Goal: Check status: Check status

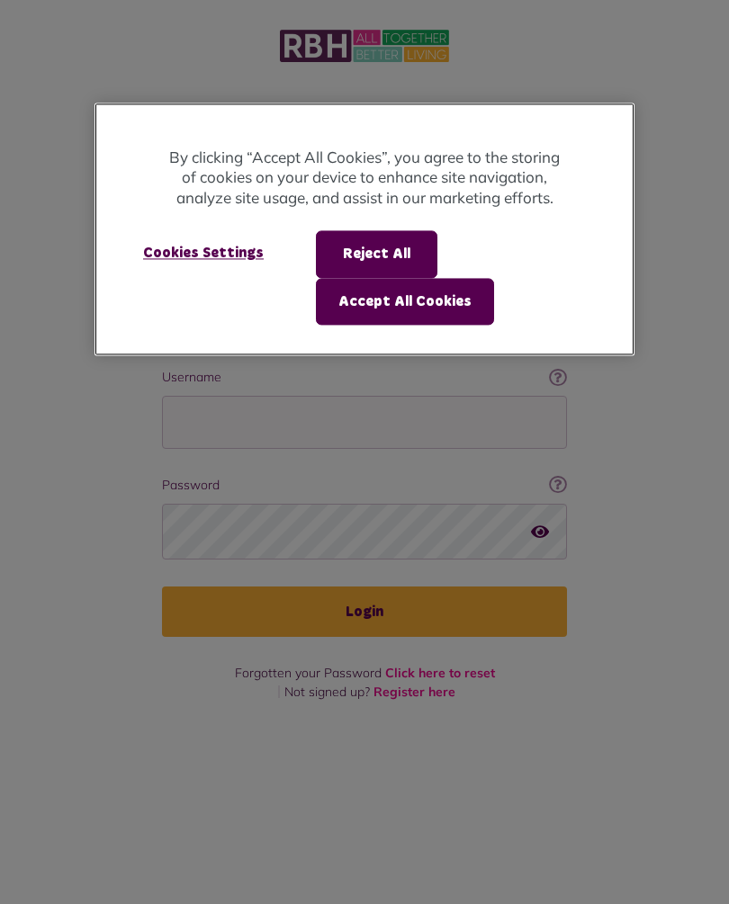
click at [417, 298] on button "Accept All Cookies" at bounding box center [405, 301] width 178 height 47
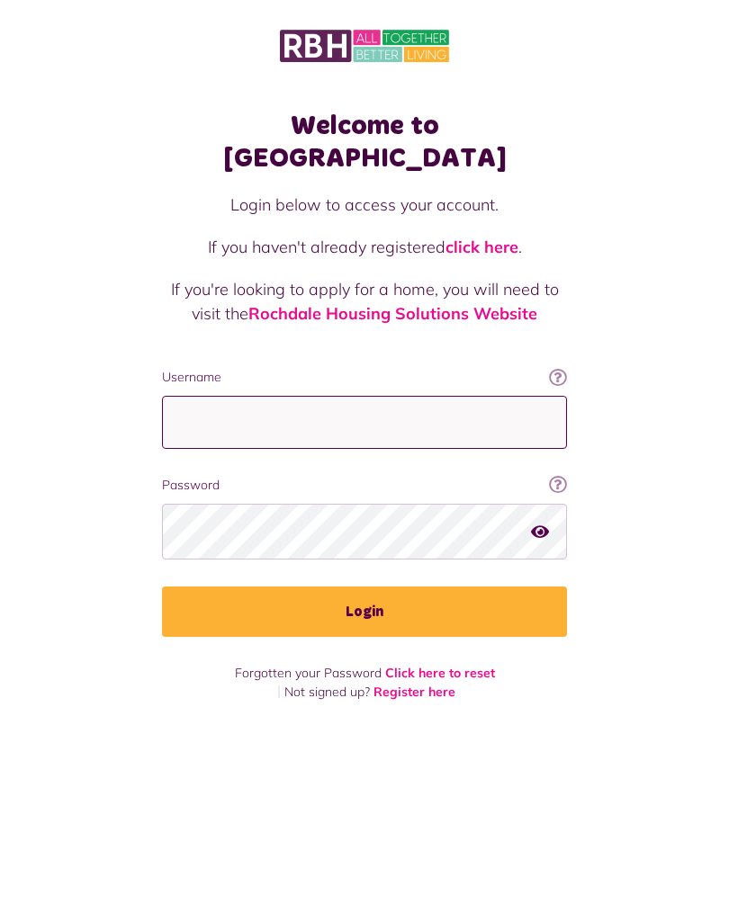
click at [377, 396] on input "Username" at bounding box center [364, 422] width 405 height 53
type input "**********"
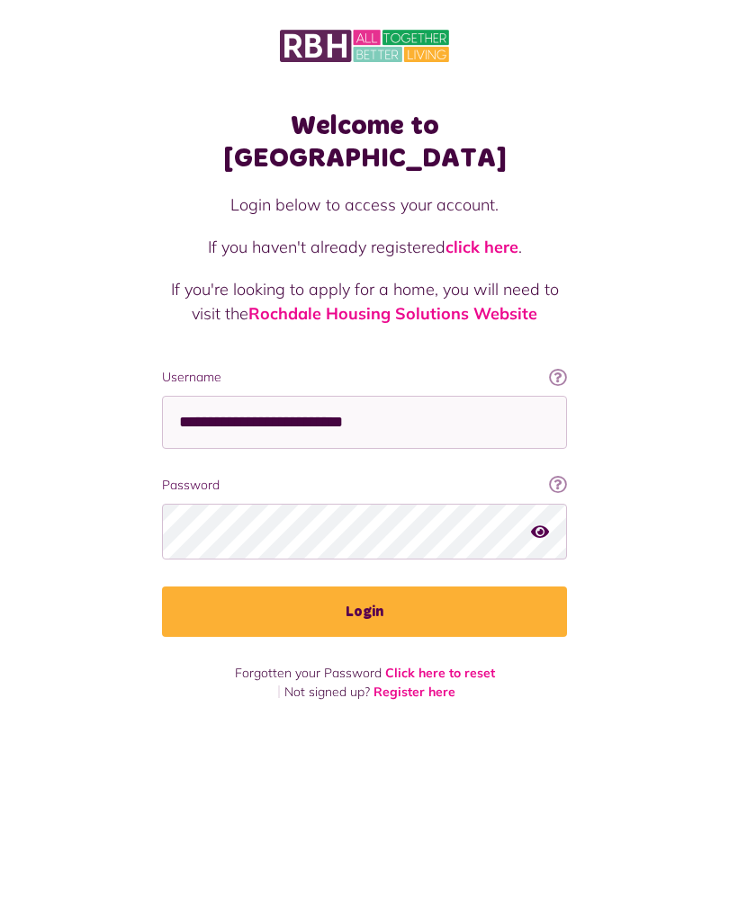
click at [369, 589] on button "Login" at bounding box center [364, 612] width 405 height 50
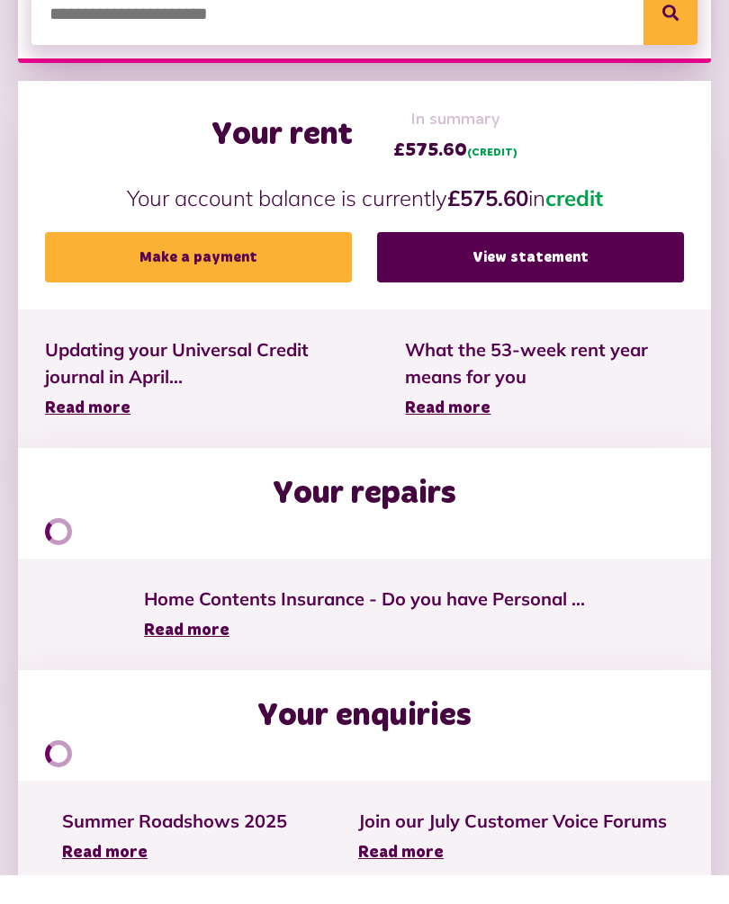
scroll to position [553, 0]
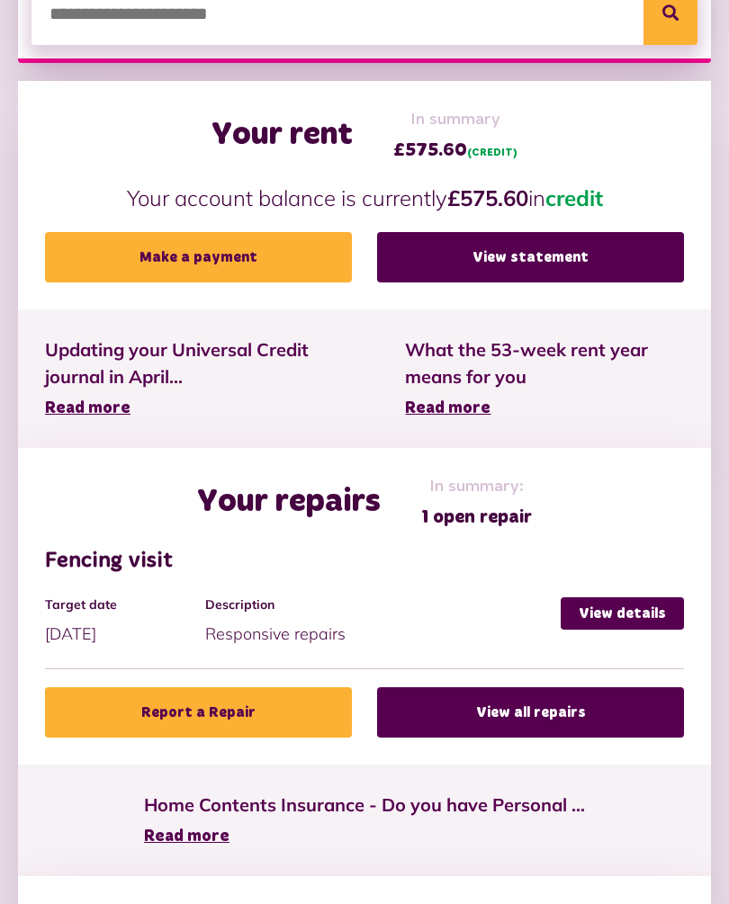
click at [580, 258] on link "View statement" at bounding box center [530, 257] width 307 height 50
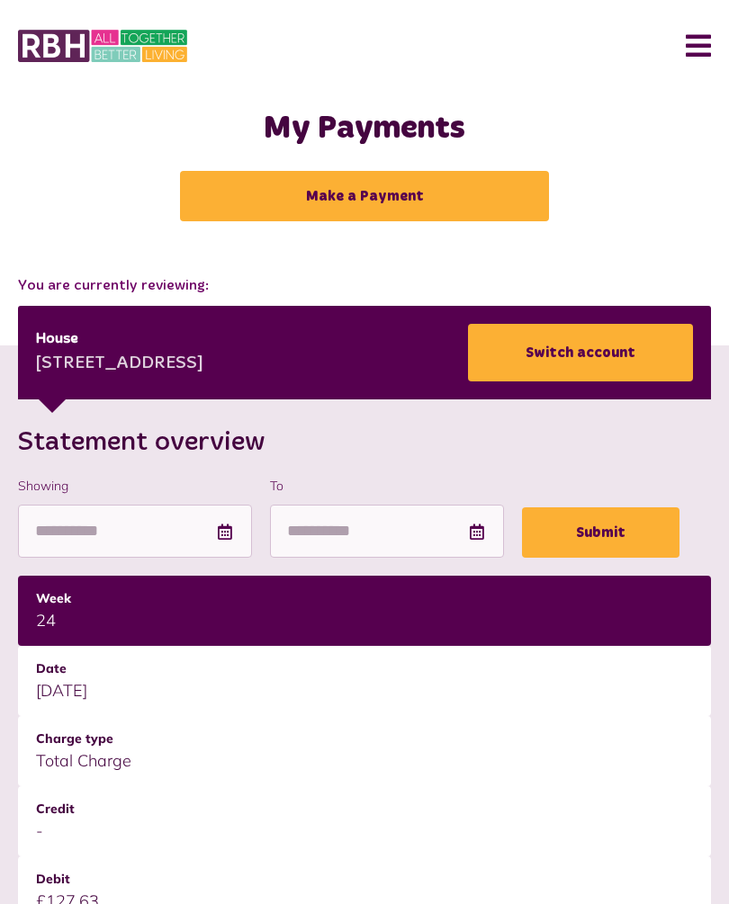
click at [698, 39] on button "Menu" at bounding box center [691, 46] width 39 height 56
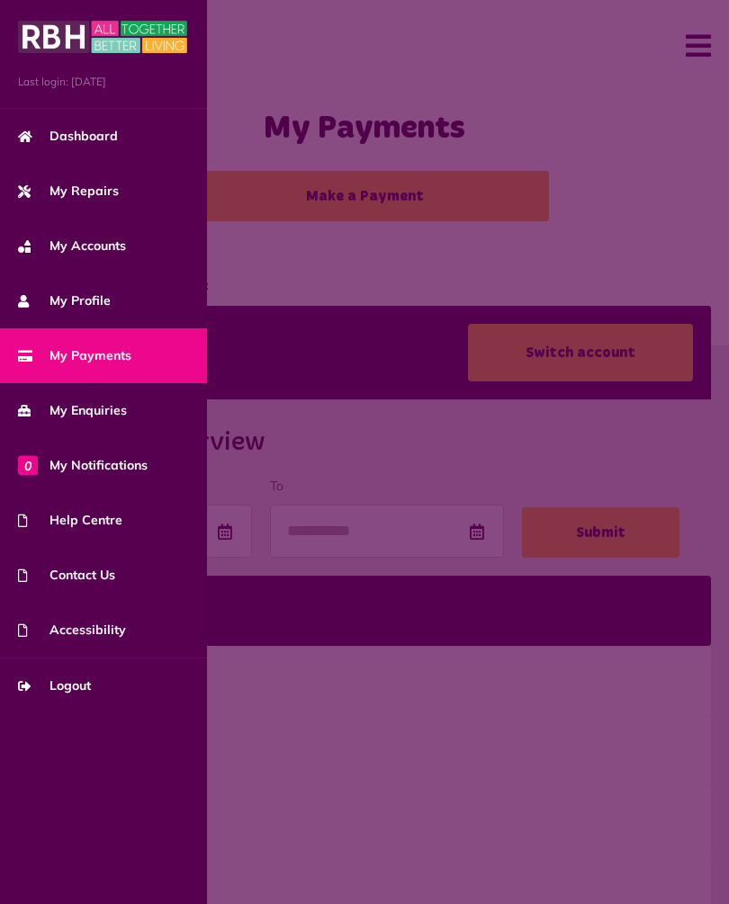
click at [91, 189] on span "My Repairs" at bounding box center [68, 191] width 101 height 19
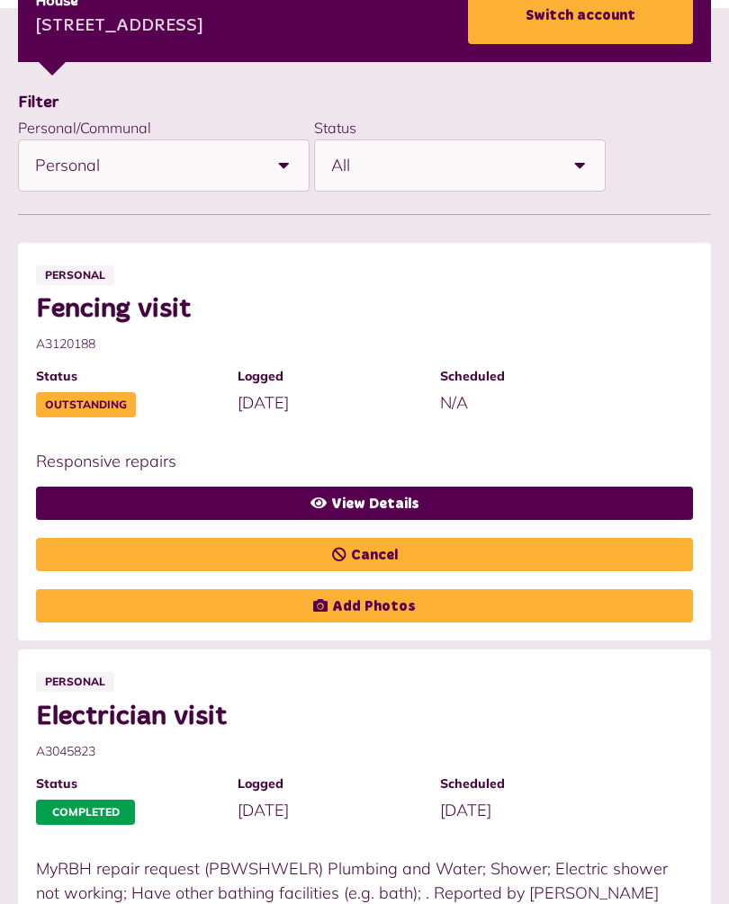
scroll to position [332, 0]
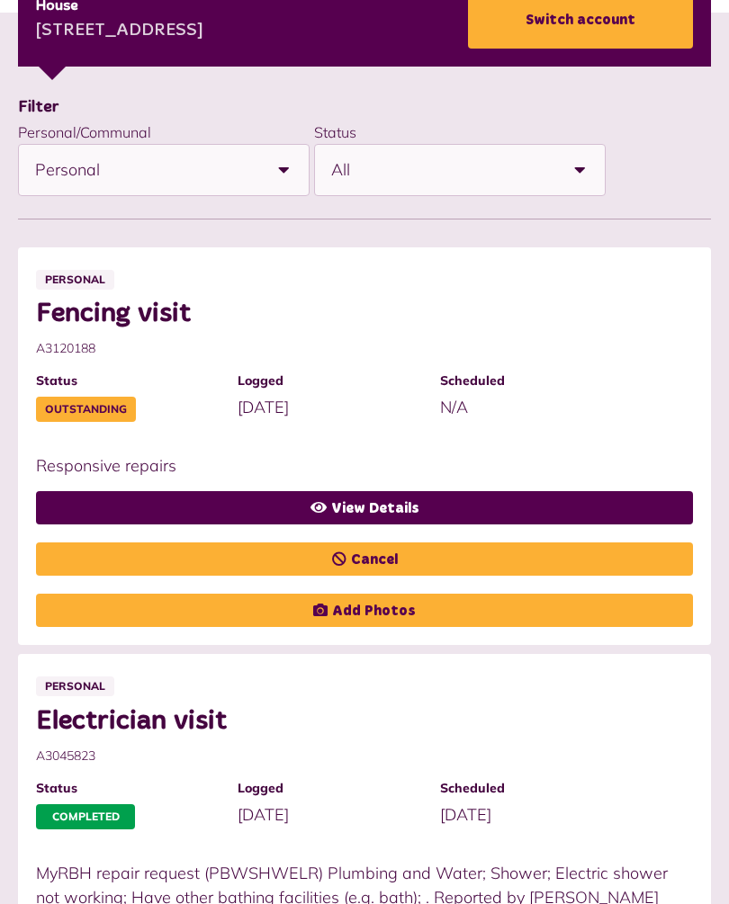
click at [371, 502] on link "View Details" at bounding box center [364, 508] width 657 height 33
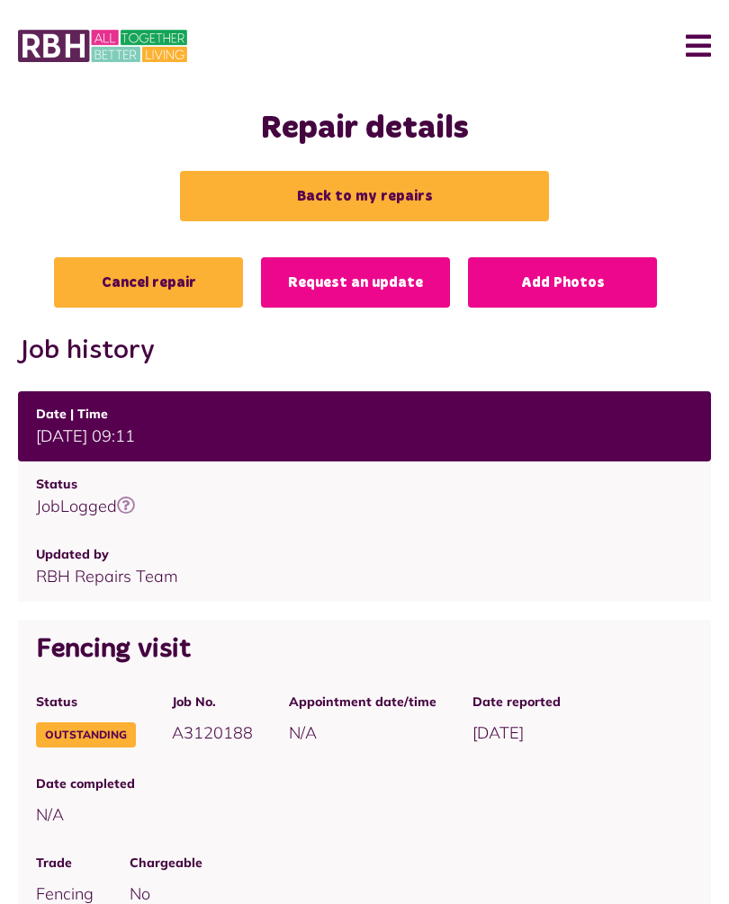
click at [383, 283] on link "Request an update" at bounding box center [355, 282] width 189 height 50
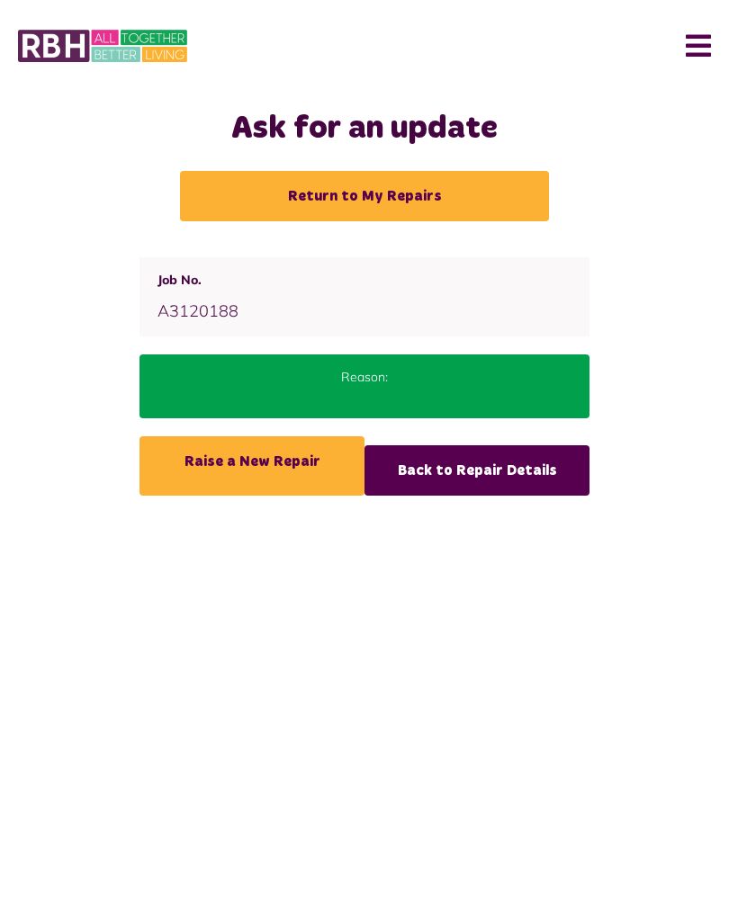
click at [427, 198] on link "Return to My Repairs" at bounding box center [364, 196] width 369 height 50
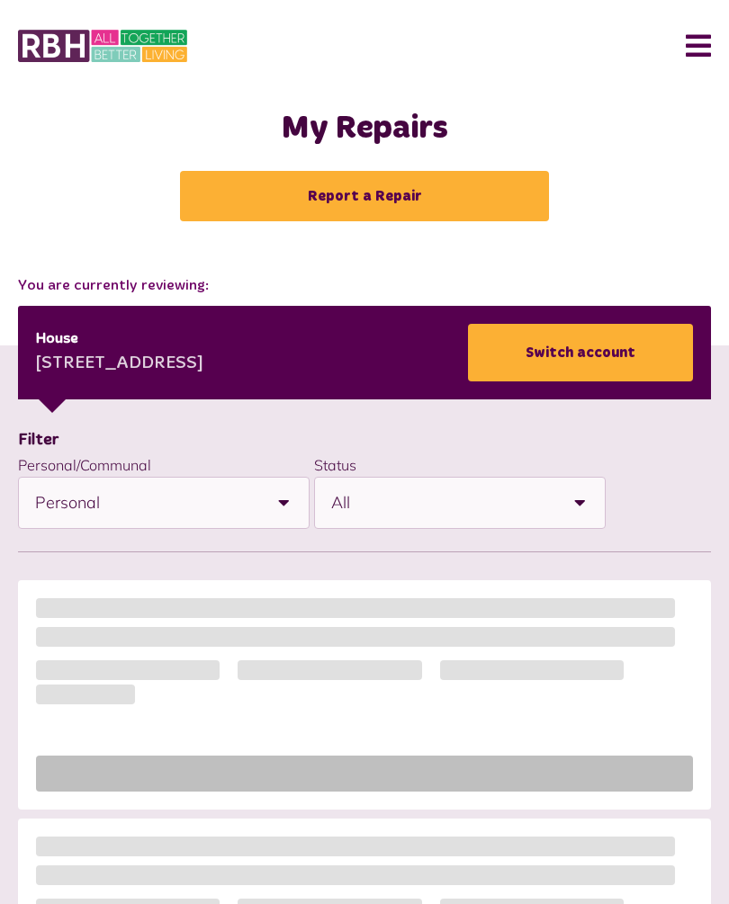
click at [705, 55] on button "Menu" at bounding box center [691, 46] width 39 height 56
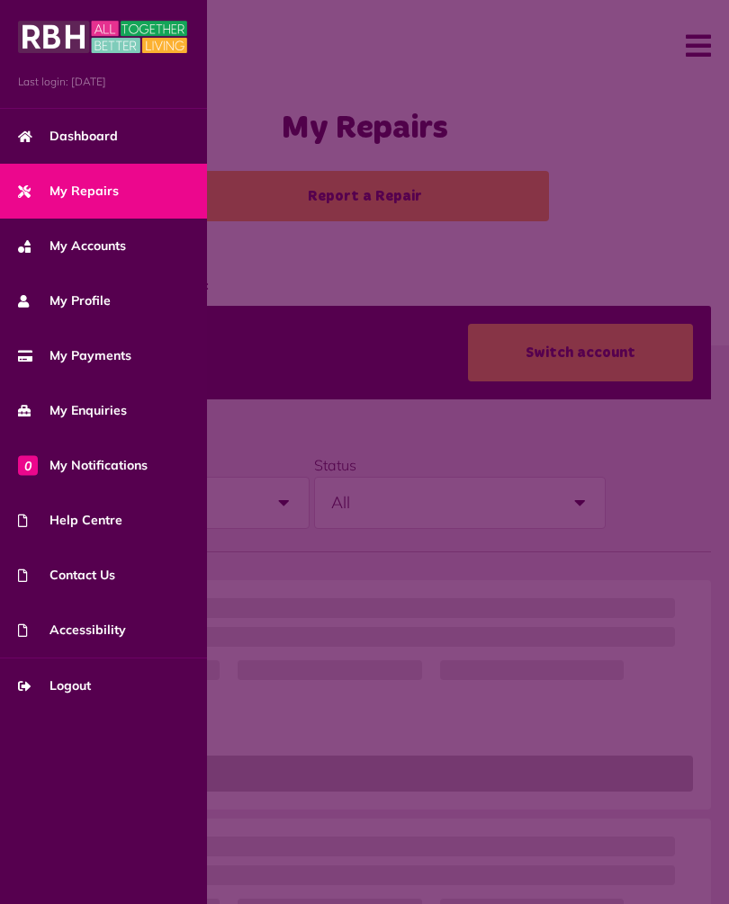
click at [86, 698] on link "Logout" at bounding box center [103, 686] width 207 height 55
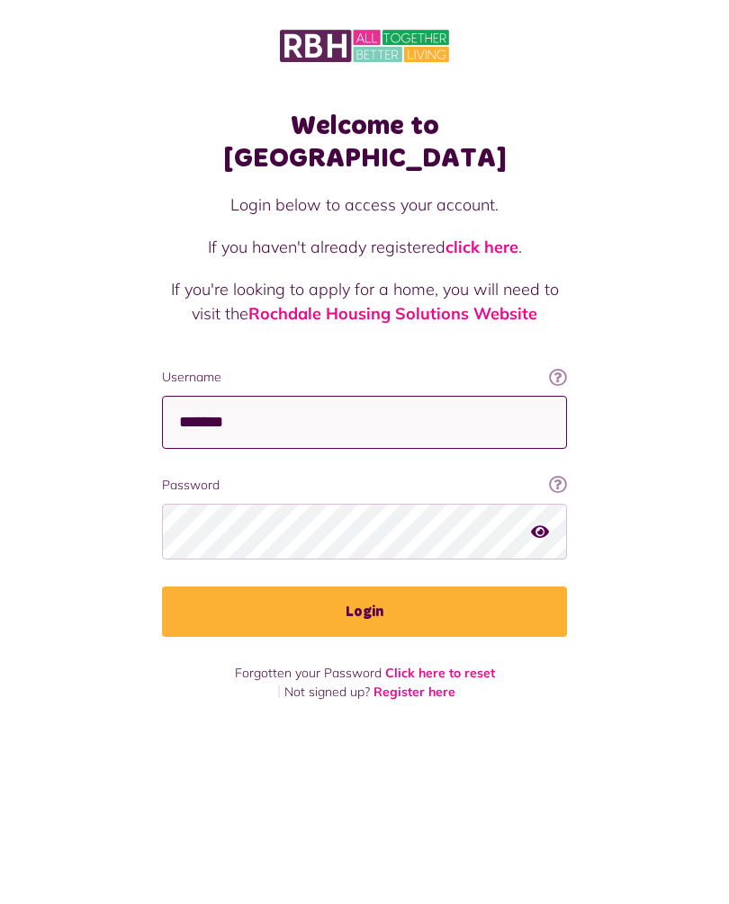
type input "*******"
click at [364, 587] on button "Login" at bounding box center [364, 612] width 405 height 50
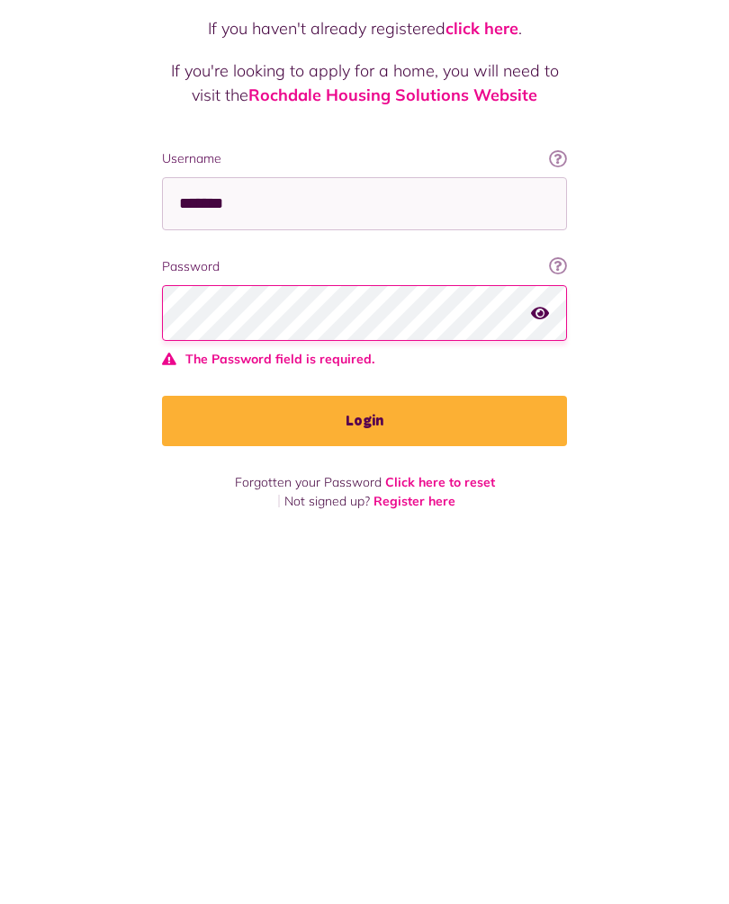
scroll to position [32, 0]
